Goal: Information Seeking & Learning: Check status

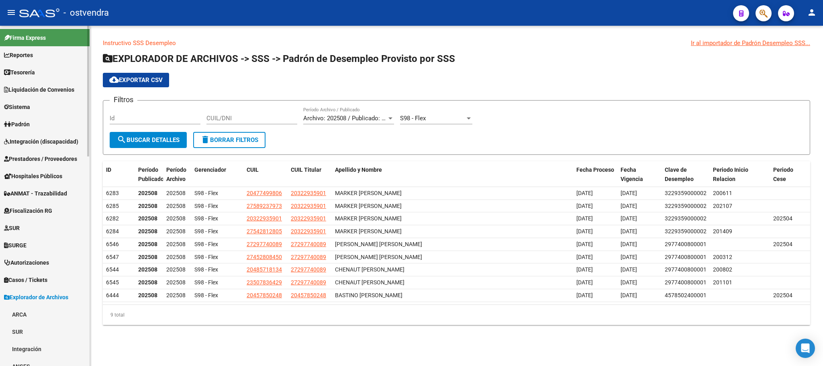
click at [30, 128] on span "Padrón" at bounding box center [17, 124] width 26 height 9
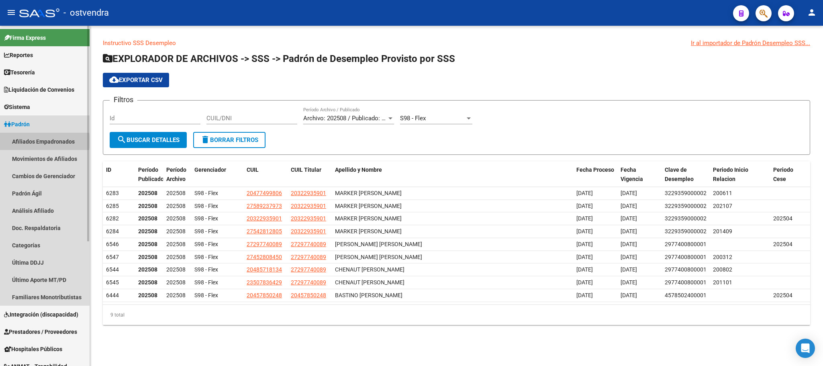
click at [36, 141] on link "Afiliados Empadronados" at bounding box center [45, 141] width 90 height 17
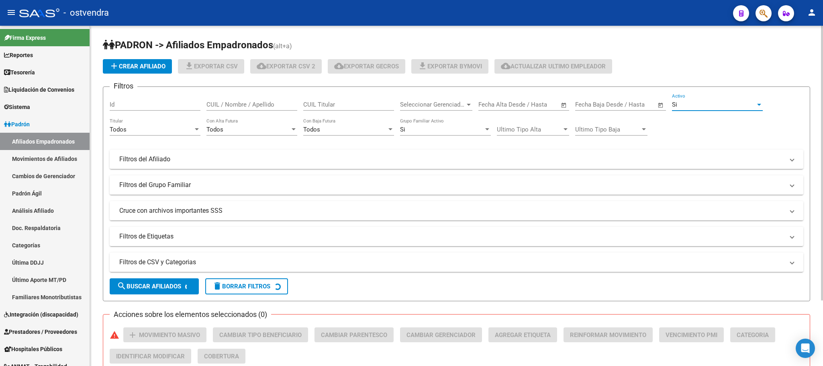
click at [690, 102] on div "Si" at bounding box center [714, 104] width 84 height 7
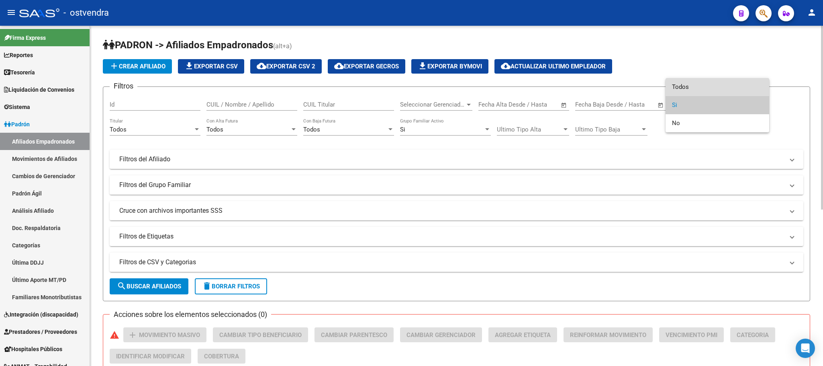
click at [688, 87] on span "Todos" at bounding box center [717, 87] width 91 height 18
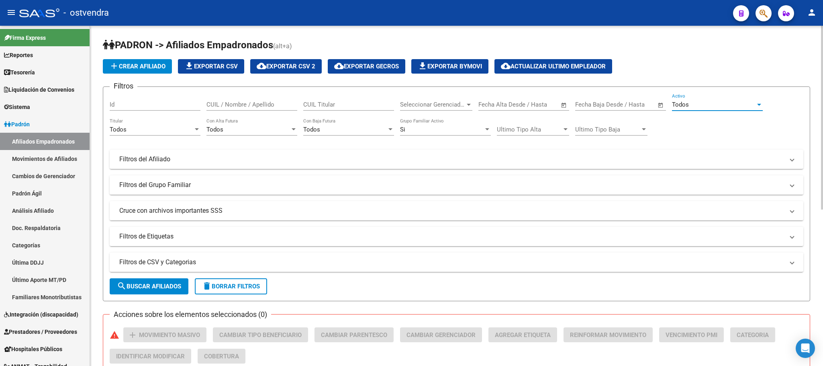
click at [404, 141] on div "Si Grupo Familiar Activo" at bounding box center [445, 130] width 91 height 25
click at [415, 134] on div "Si Grupo Familiar Activo" at bounding box center [445, 126] width 91 height 17
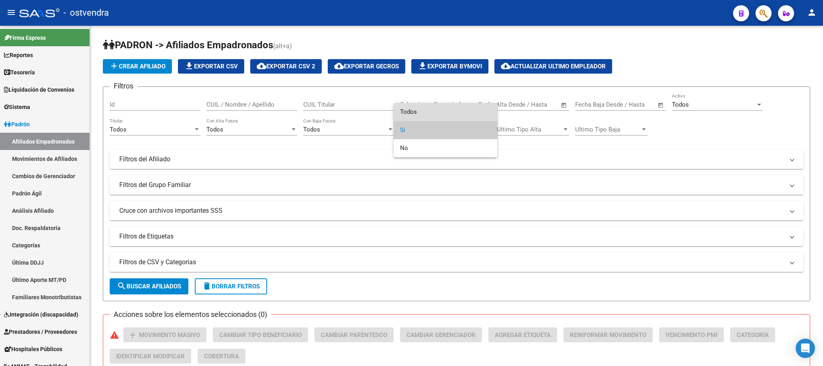
click at [422, 106] on span "Todos" at bounding box center [445, 112] width 91 height 18
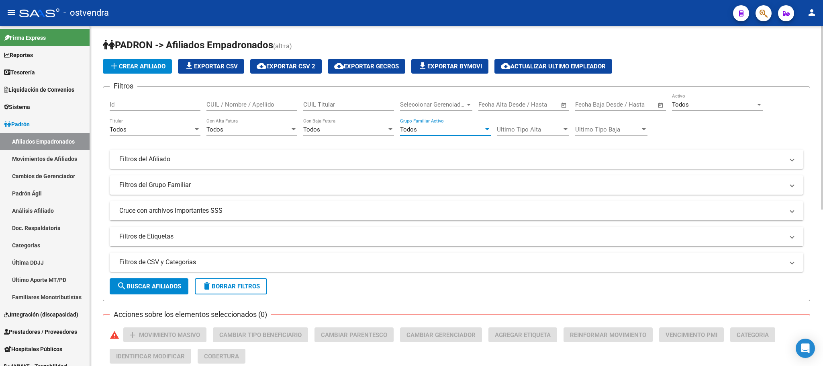
click at [438, 108] on span "Seleccionar Gerenciador" at bounding box center [432, 104] width 65 height 7
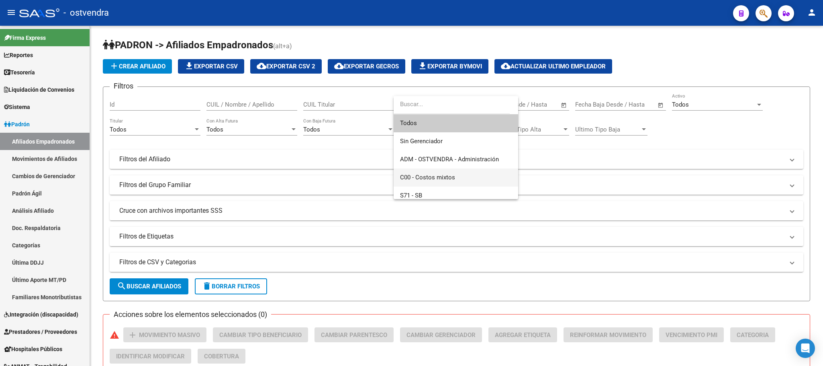
scroll to position [60, 0]
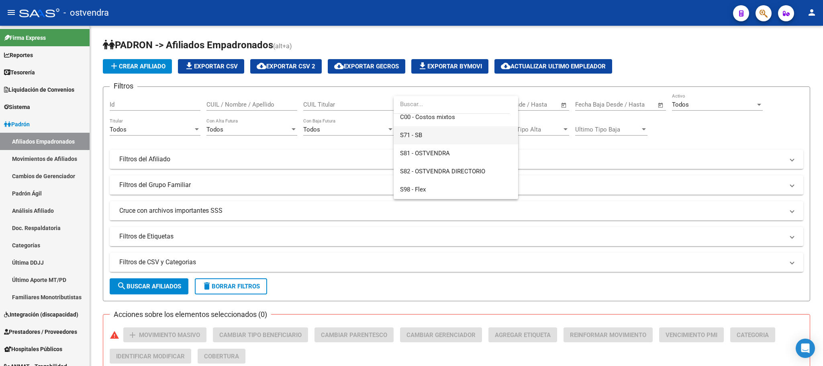
click at [433, 138] on span "S71 - SB" at bounding box center [456, 135] width 112 height 18
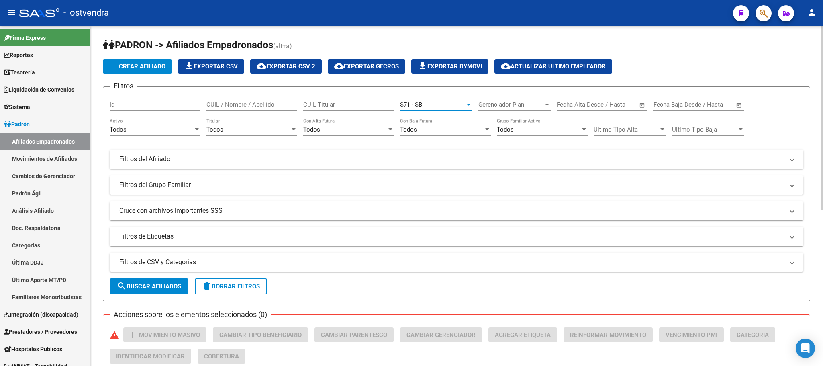
click at [165, 277] on form "Filtros Id CUIL / Nombre / Apellido CUIL Titular S71 - SB Seleccionar Gerenciad…" at bounding box center [457, 193] width 708 height 215
click at [168, 286] on span "search Buscar Afiliados" at bounding box center [149, 285] width 64 height 7
click at [315, 63] on span "cloud_download Exportar CSV 2" at bounding box center [286, 66] width 59 height 7
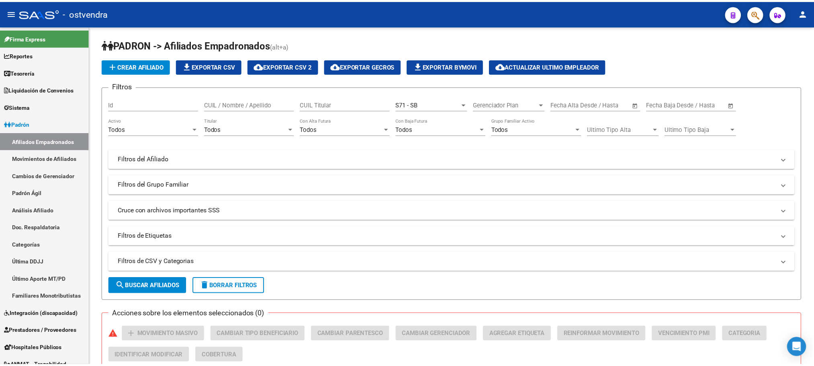
scroll to position [57, 0]
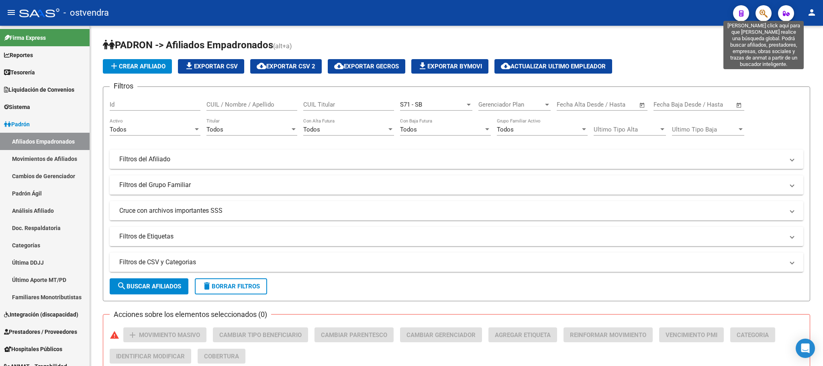
click at [762, 15] on icon "button" at bounding box center [764, 13] width 8 height 9
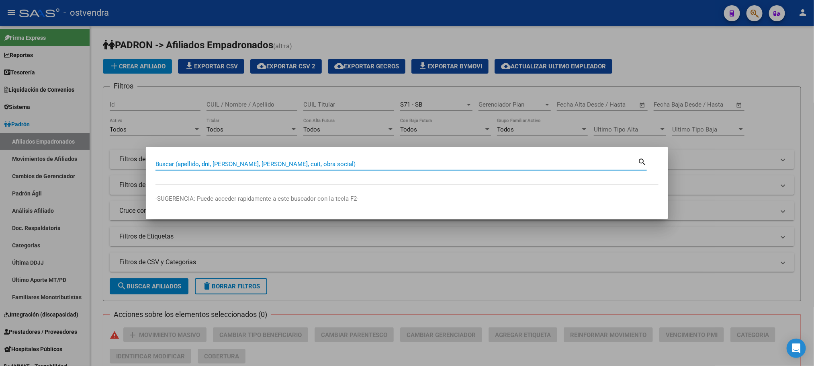
paste input "70118665"
type input "70118665"
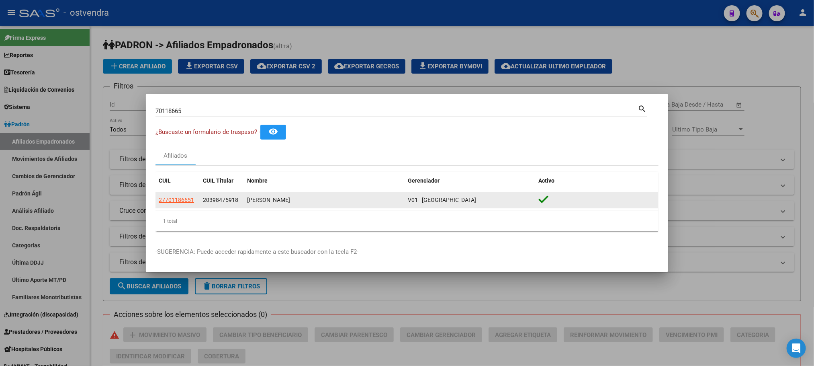
click at [182, 204] on app-link-go-to "27701186651" at bounding box center [176, 199] width 35 height 9
click at [179, 199] on span "27701186651" at bounding box center [176, 199] width 35 height 6
type textarea "27701186651"
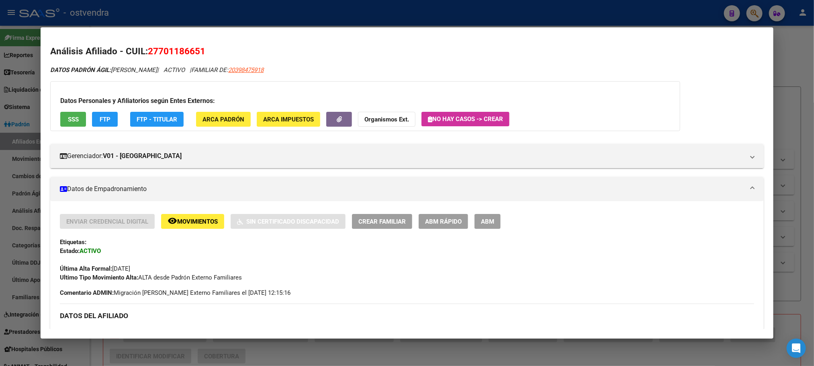
click at [81, 123] on button "SSS" at bounding box center [73, 119] width 26 height 15
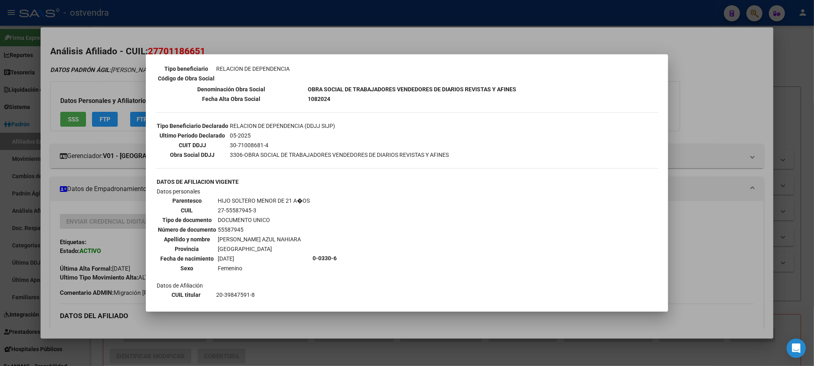
scroll to position [181, 0]
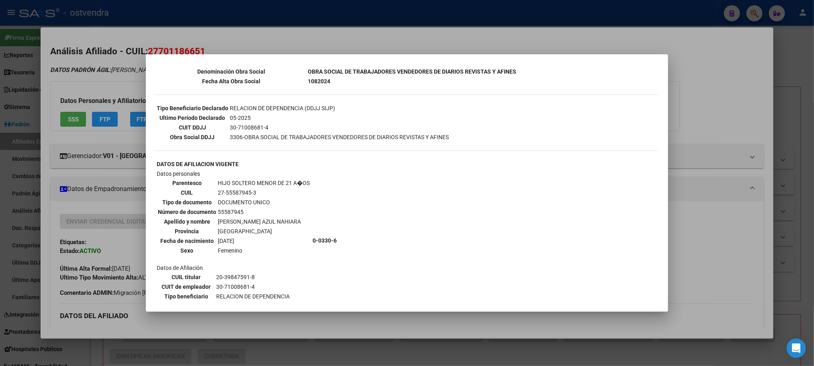
click at [135, 45] on div at bounding box center [407, 183] width 814 height 366
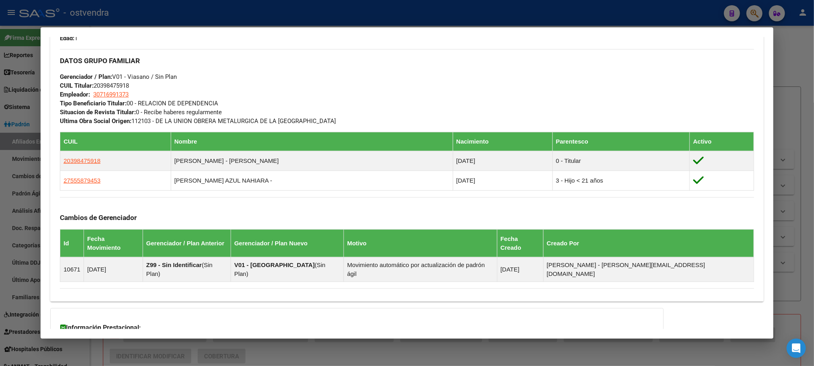
scroll to position [456, 0]
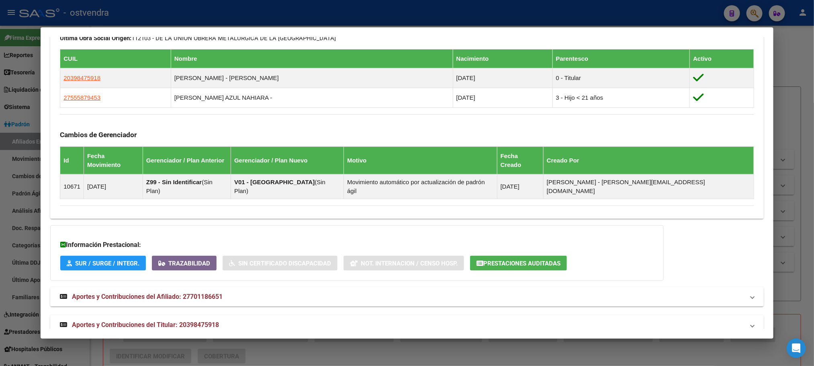
click at [199, 321] on span "Aportes y Contribuciones del Titular: 20398475918" at bounding box center [145, 325] width 147 height 8
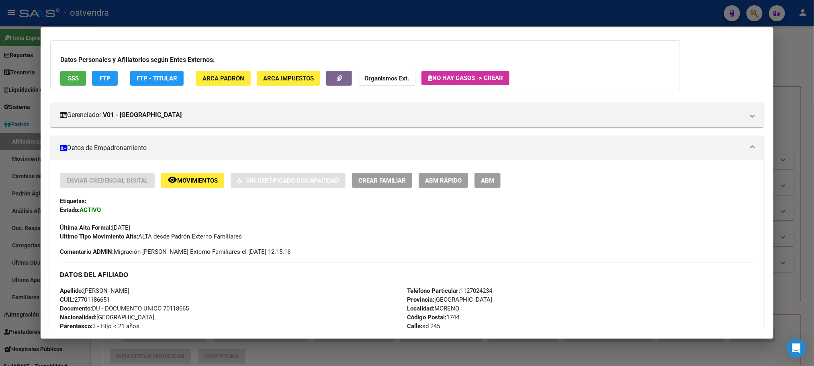
scroll to position [0, 0]
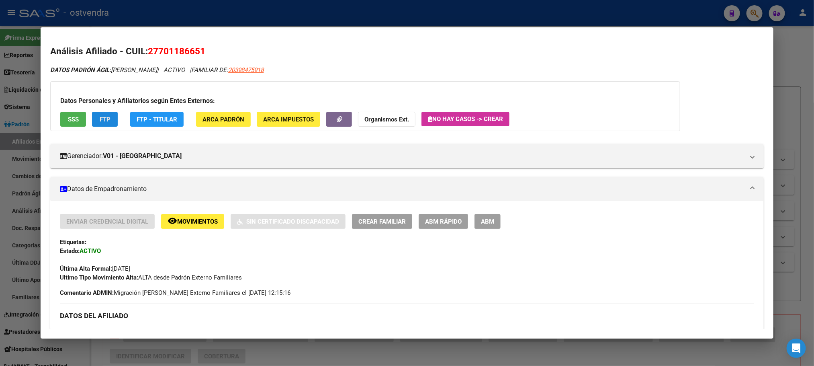
click at [102, 122] on span "FTP" at bounding box center [105, 119] width 11 height 7
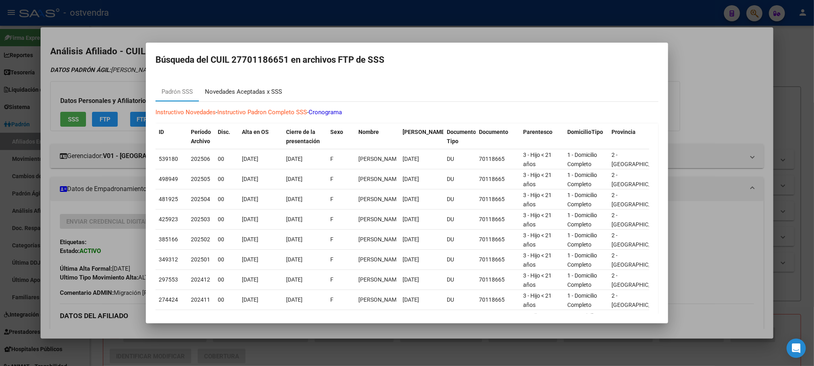
click at [219, 92] on div "Novedades Aceptadas x SSS" at bounding box center [243, 91] width 77 height 9
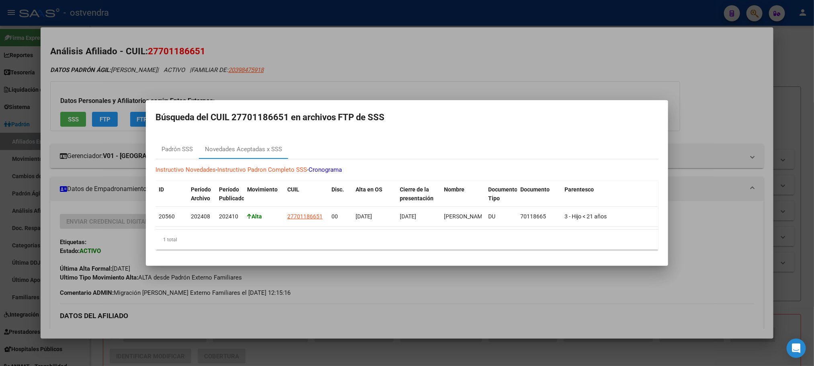
drag, startPoint x: 78, startPoint y: 64, endPoint x: 88, endPoint y: 71, distance: 12.5
click at [86, 69] on div at bounding box center [407, 183] width 814 height 366
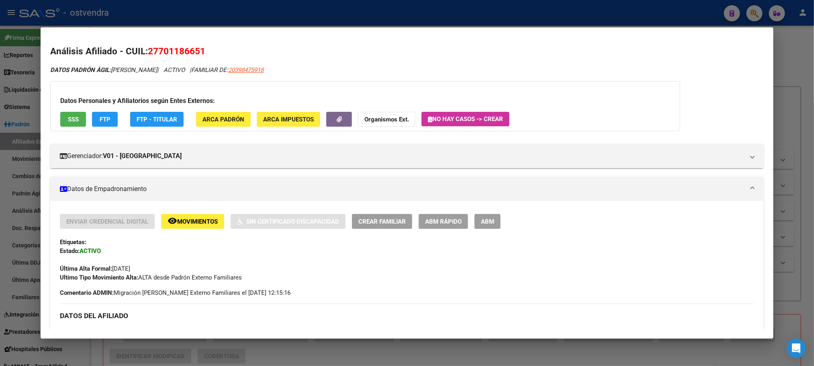
drag, startPoint x: 300, startPoint y: 21, endPoint x: 311, endPoint y: 43, distance: 25.0
click at [311, 43] on div "70118665 Buscar (apellido, dni, cuil, nro traspaso, cuit, obra social) search ¿…" at bounding box center [407, 183] width 814 height 366
click at [300, 15] on div at bounding box center [407, 183] width 814 height 366
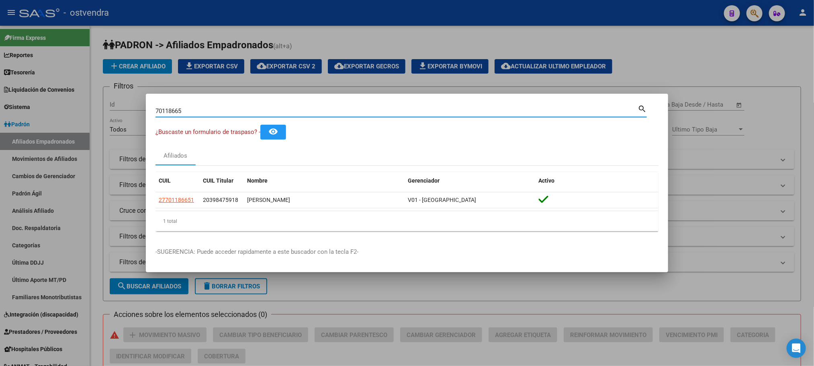
drag, startPoint x: 244, startPoint y: 109, endPoint x: 116, endPoint y: 109, distance: 127.8
click at [116, 110] on div "70118665 Buscar (apellido, dni, cuil, nro traspaso, cuit, obra social) search ¿…" at bounding box center [407, 183] width 814 height 366
paste input "47882488"
type input "47882488"
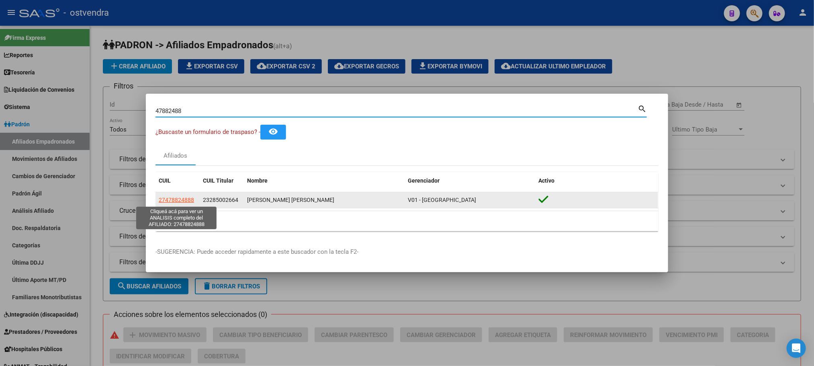
click at [181, 199] on span "27478824888" at bounding box center [176, 199] width 35 height 6
type textarea "27478824888"
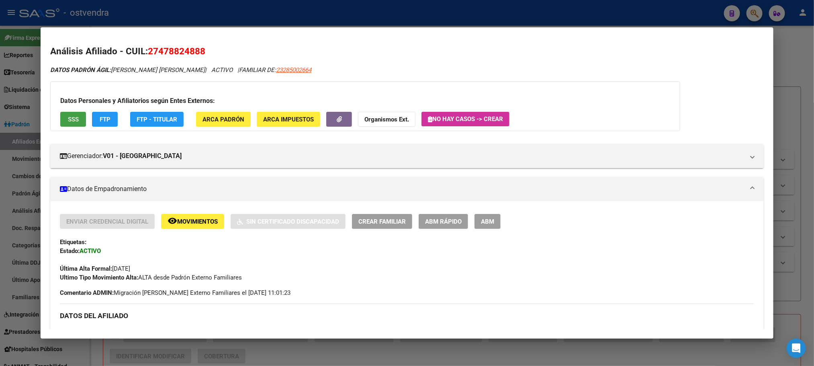
click at [79, 116] on button "SSS" at bounding box center [73, 119] width 26 height 15
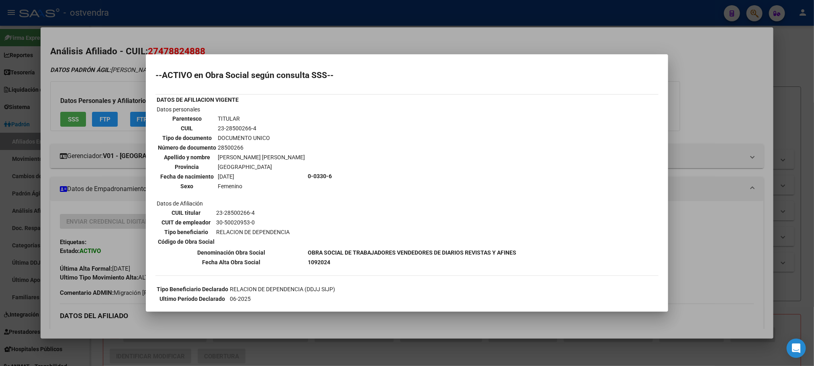
click at [122, 76] on div at bounding box center [407, 183] width 814 height 366
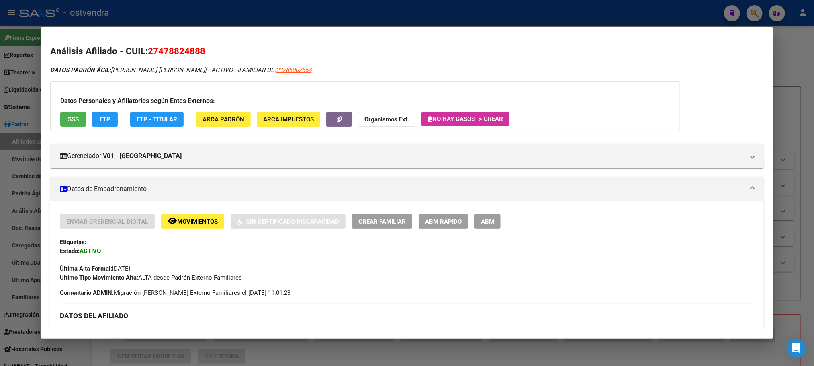
click at [81, 113] on button "SSS" at bounding box center [73, 119] width 26 height 15
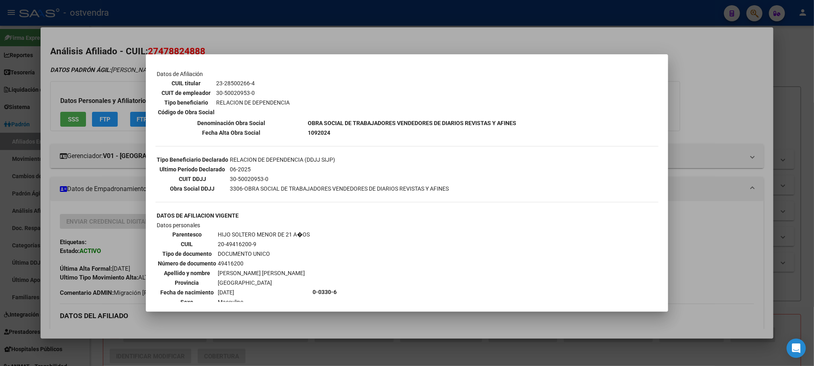
scroll to position [121, 0]
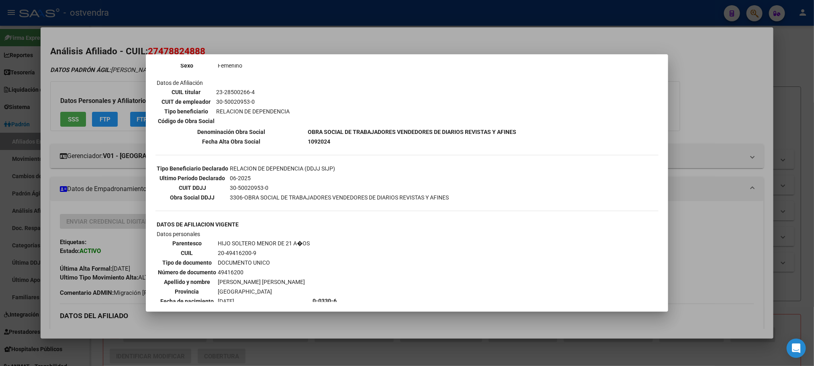
click at [87, 46] on div at bounding box center [407, 183] width 814 height 366
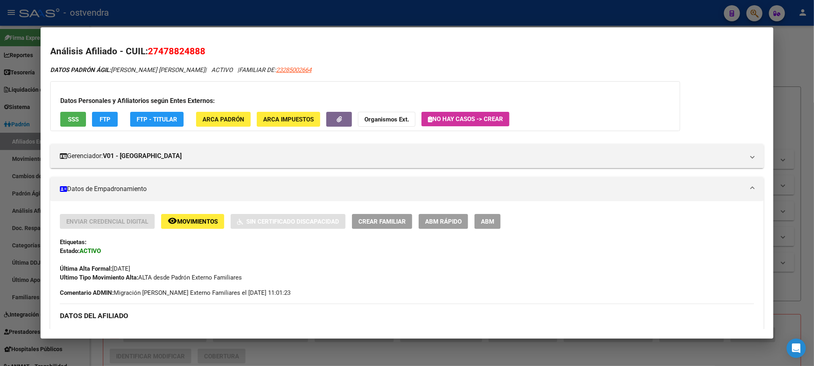
click at [100, 121] on span "FTP" at bounding box center [105, 119] width 11 height 7
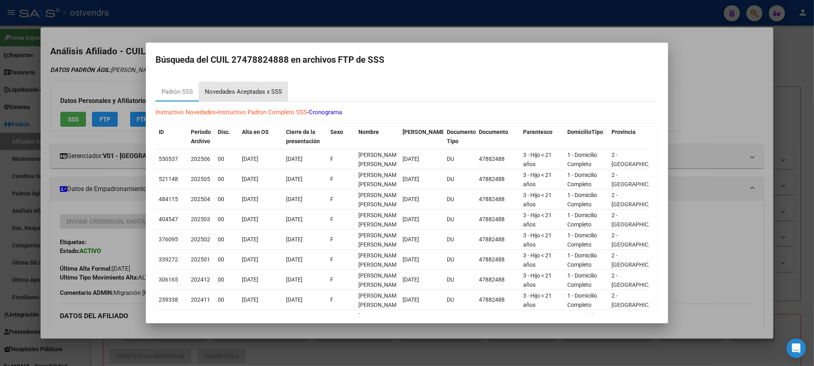
click at [254, 92] on div "Novedades Aceptadas x SSS" at bounding box center [243, 91] width 77 height 9
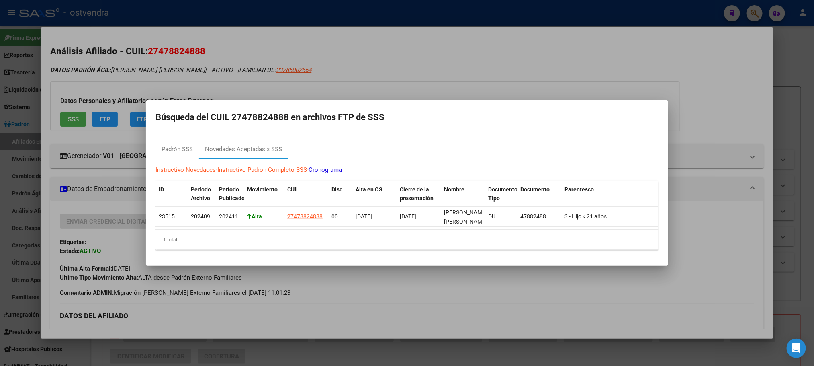
click at [106, 72] on div at bounding box center [407, 183] width 814 height 366
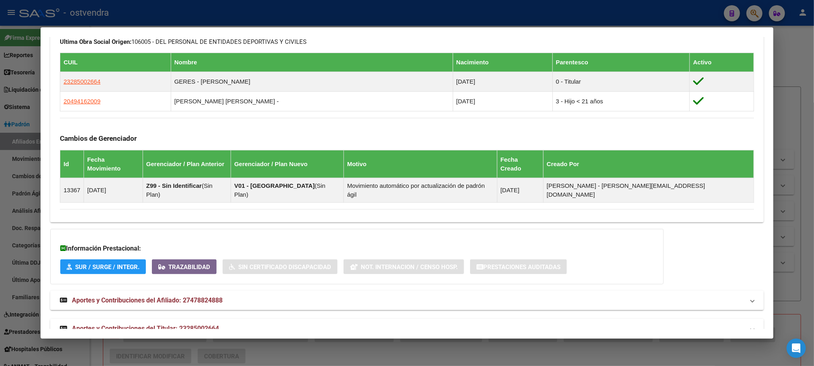
scroll to position [456, 0]
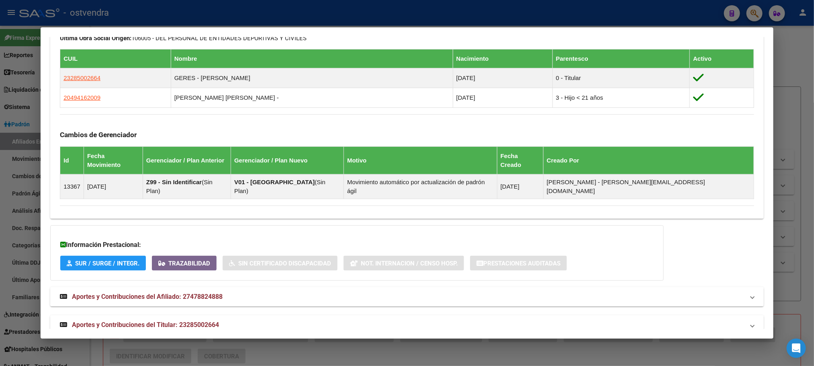
click at [235, 320] on mat-panel-title "Aportes y Contribuciones del Titular: 23285002664" at bounding box center [402, 325] width 684 height 10
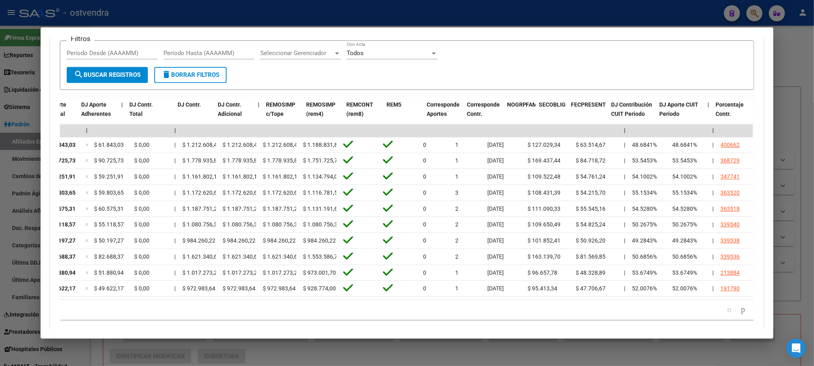
scroll to position [0, 0]
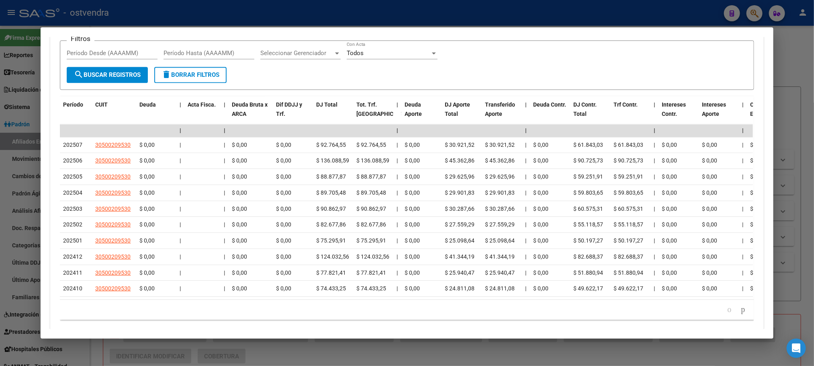
click at [435, 19] on div at bounding box center [407, 183] width 814 height 366
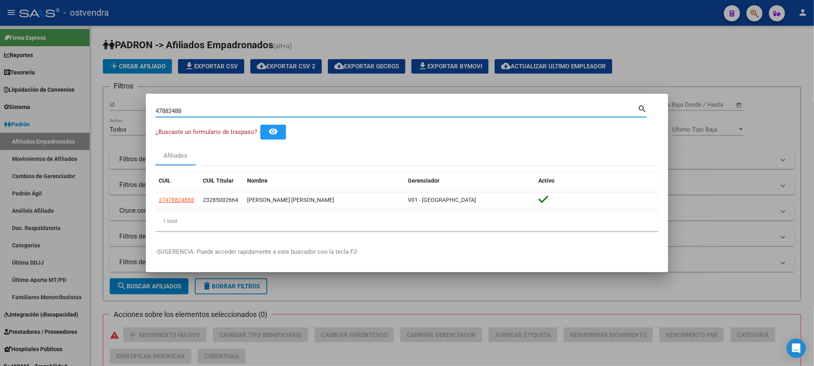
drag, startPoint x: 159, startPoint y: 115, endPoint x: 134, endPoint y: 115, distance: 24.9
click at [134, 115] on div "47882488 Buscar (apellido, dni, cuil, nro traspaso, cuit, obra social) search ¿…" at bounding box center [407, 183] width 814 height 366
paste input "28.328.139"
click at [178, 113] on input "28.328.139" at bounding box center [397, 110] width 482 height 7
click at [177, 112] on input "28.328.139" at bounding box center [397, 110] width 482 height 7
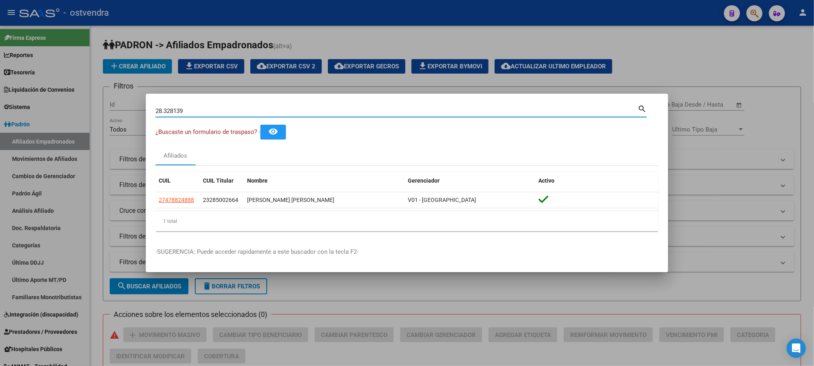
click at [166, 113] on input "28.328139" at bounding box center [397, 110] width 482 height 7
click at [164, 112] on input "28.328139" at bounding box center [397, 110] width 482 height 7
type input "28328139"
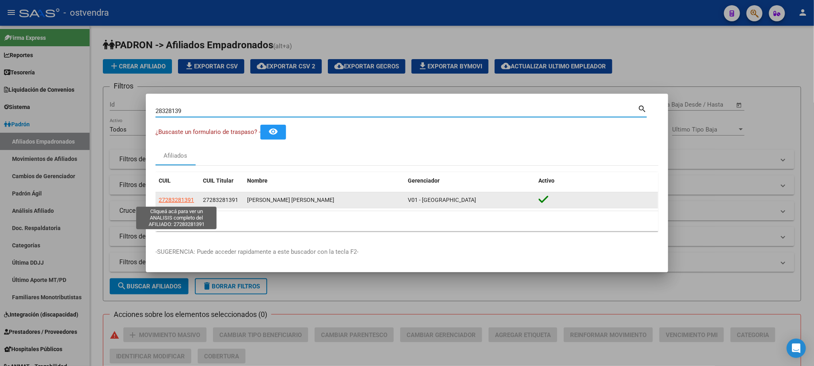
click at [182, 199] on span "27283281391" at bounding box center [176, 199] width 35 height 6
type textarea "27283281391"
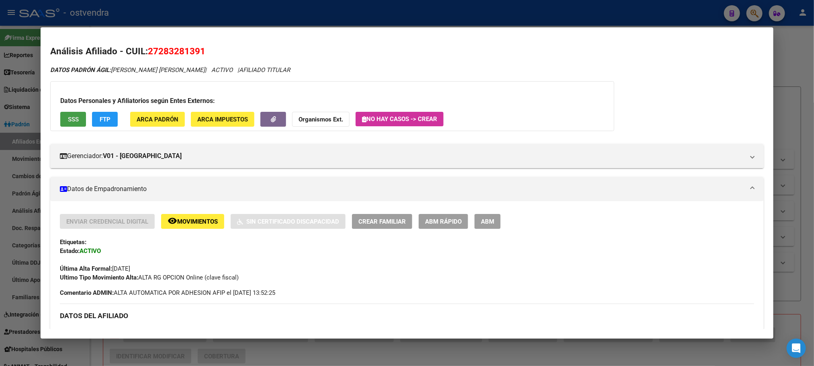
click at [68, 120] on span "SSS" at bounding box center [73, 119] width 11 height 7
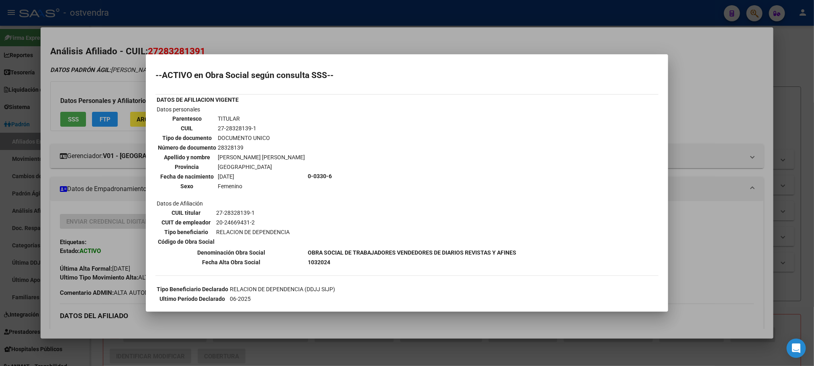
click at [393, 47] on div at bounding box center [407, 183] width 814 height 366
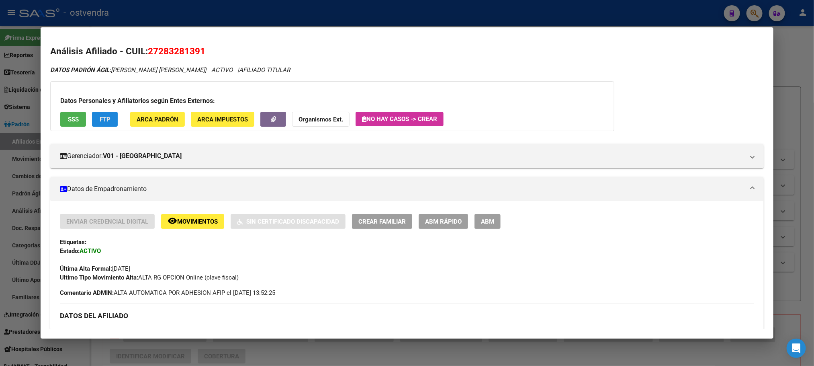
click at [106, 119] on button "FTP" at bounding box center [105, 119] width 26 height 15
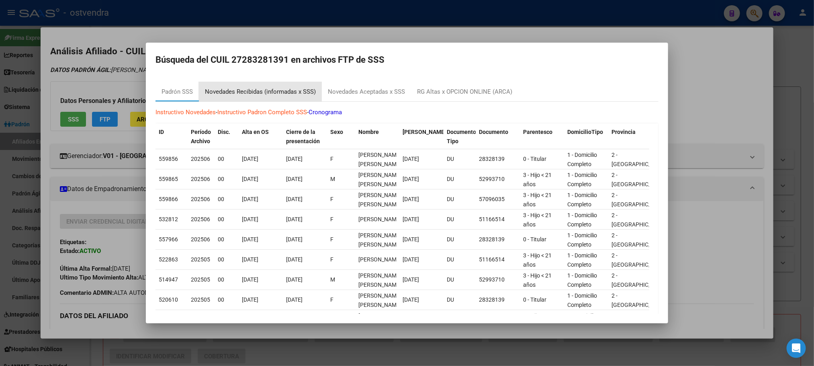
click at [251, 88] on div "Novedades Recibidas (informadas x SSS)" at bounding box center [260, 91] width 111 height 9
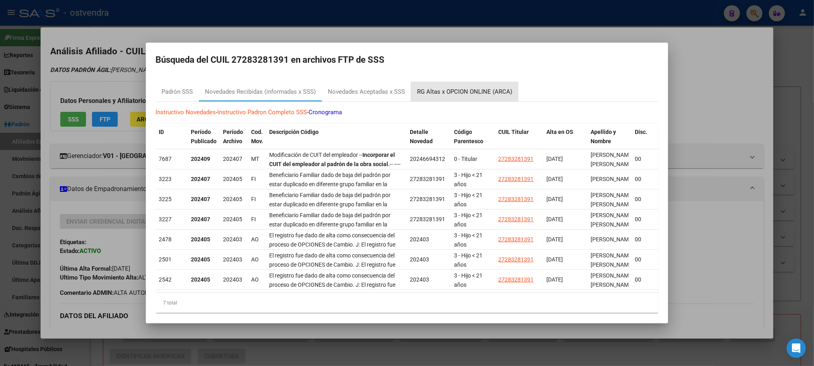
click at [471, 95] on div "RG Altas x OPCION ONLINE (ARCA)" at bounding box center [464, 91] width 95 height 9
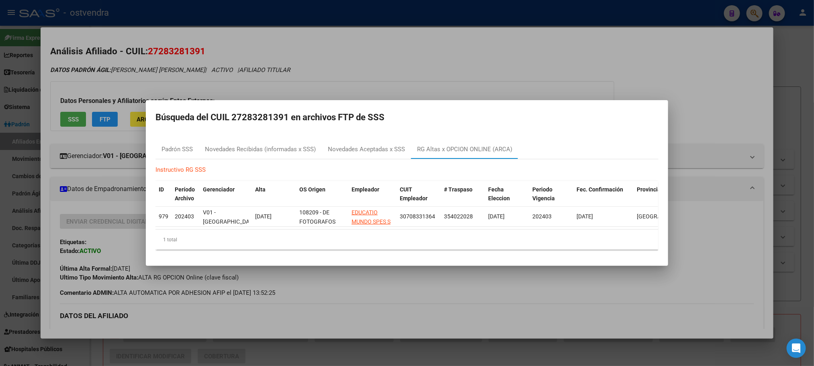
click at [327, 52] on div at bounding box center [407, 183] width 814 height 366
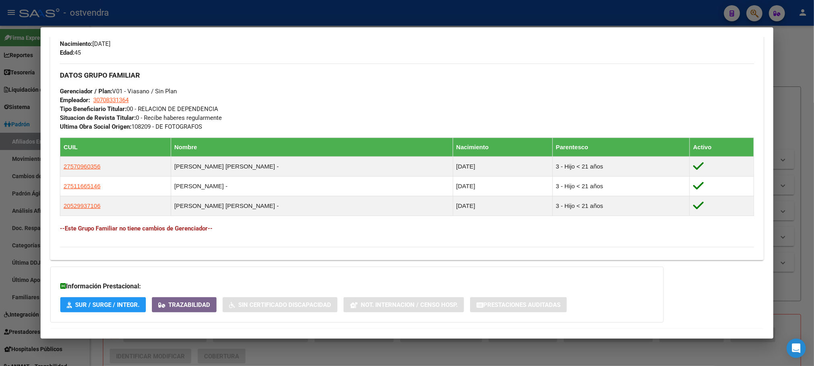
scroll to position [398, 0]
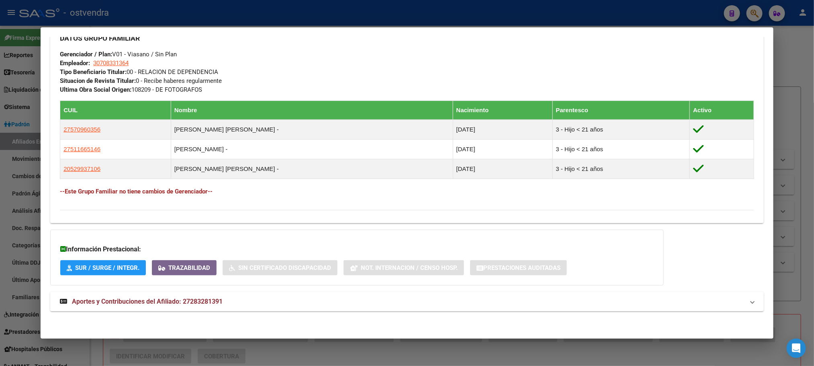
click at [404, 309] on mat-expansion-panel-header "Aportes y Contribuciones del Afiliado: 27283281391" at bounding box center [406, 301] width 713 height 19
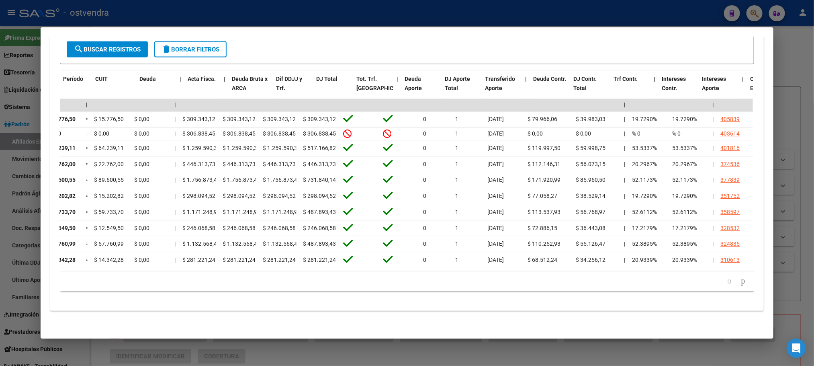
scroll to position [0, 0]
